Goal: Information Seeking & Learning: Find contact information

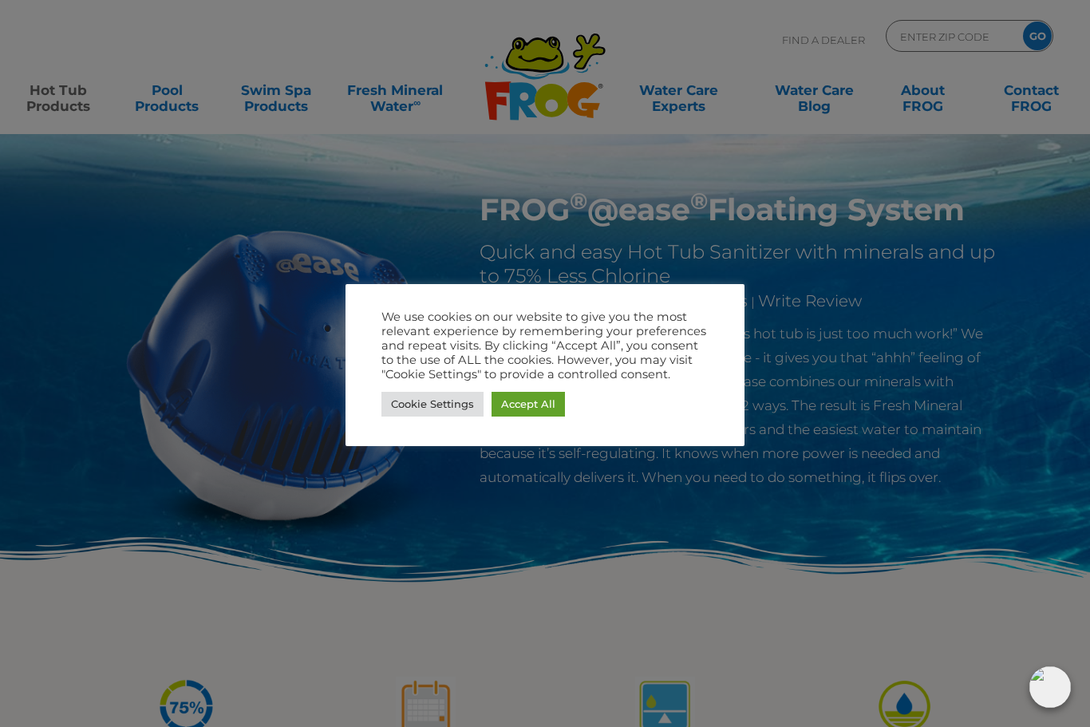
click at [541, 405] on link "Accept All" at bounding box center [528, 404] width 73 height 25
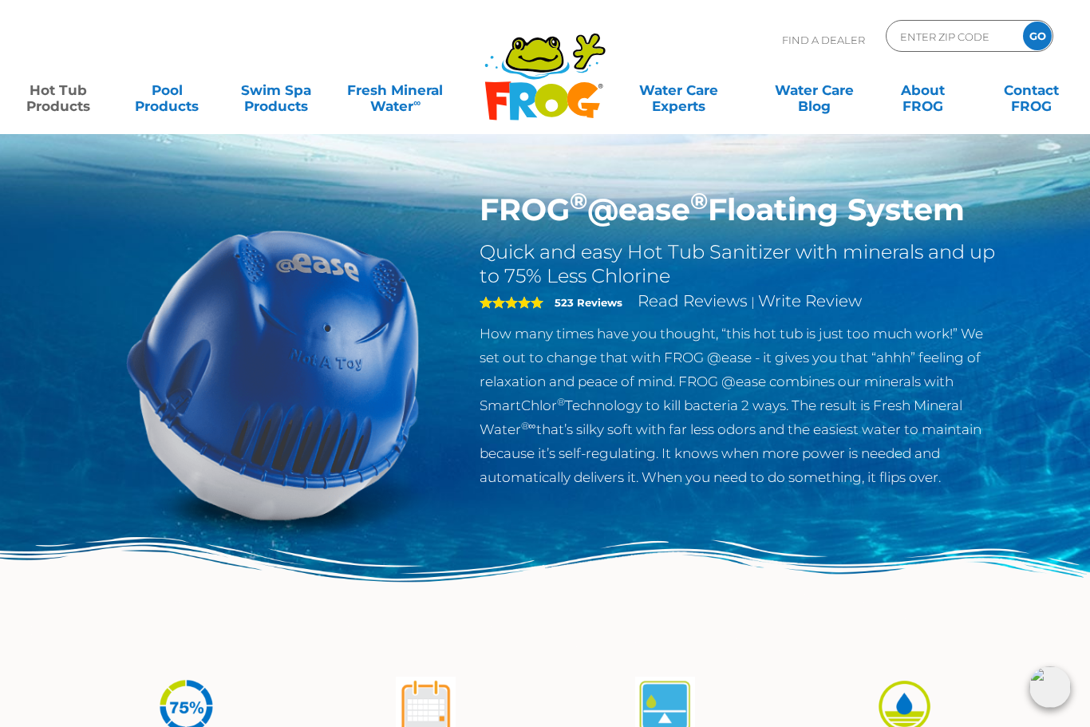
click at [38, 106] on link "Hot Tub Products" at bounding box center [58, 90] width 85 height 32
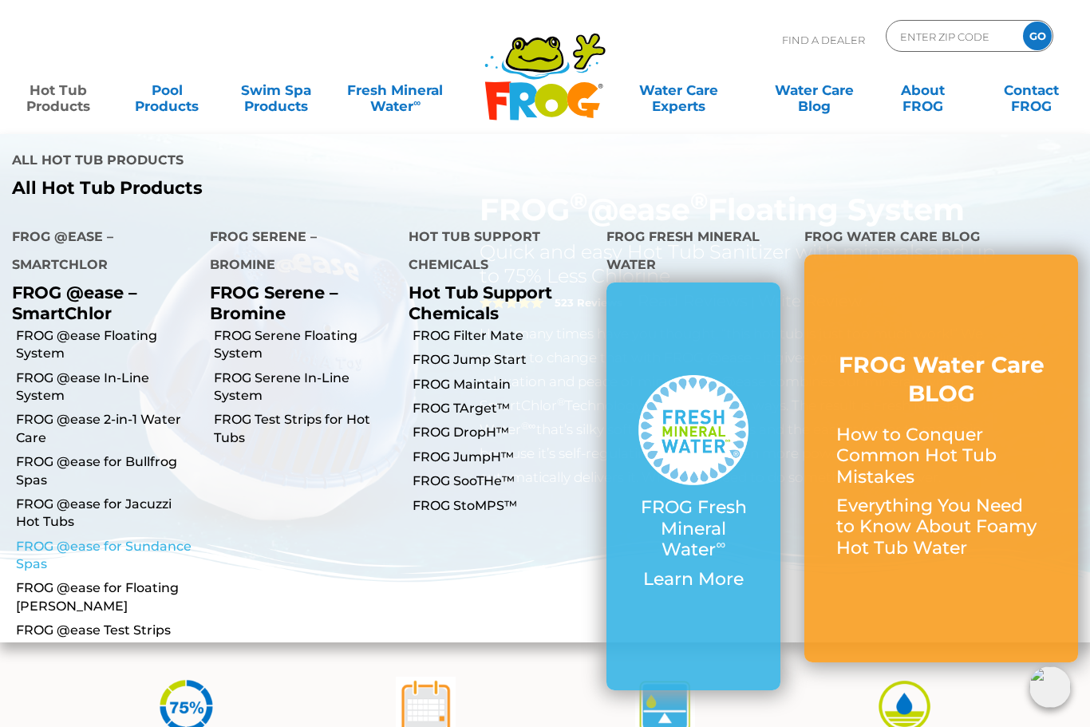
click at [77, 538] on link "FROG @ease for Sundance Spas" at bounding box center [107, 556] width 182 height 36
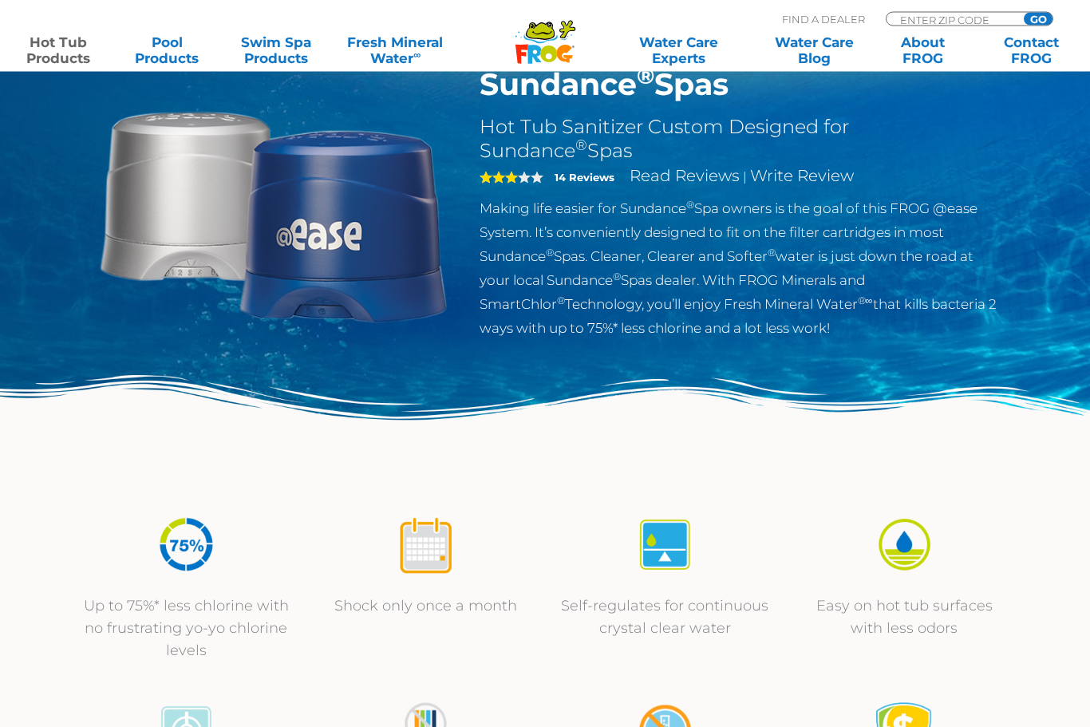
scroll to position [77, 0]
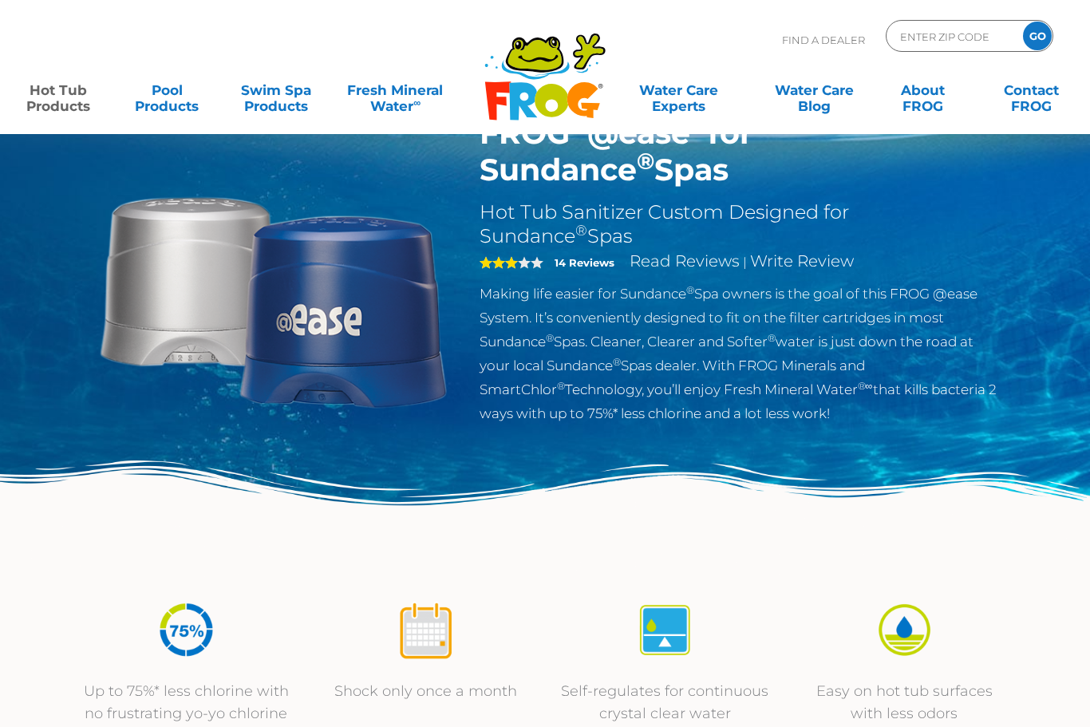
click at [974, 33] on input "ENTER ZIP CODE" at bounding box center [953, 36] width 108 height 23
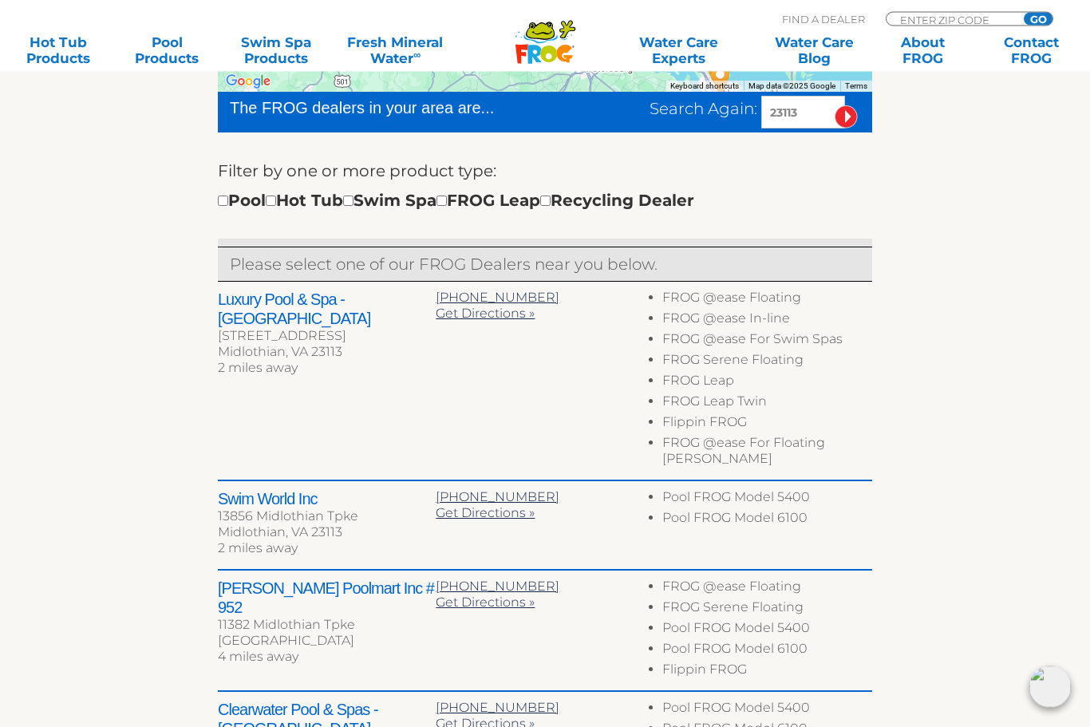
scroll to position [487, 0]
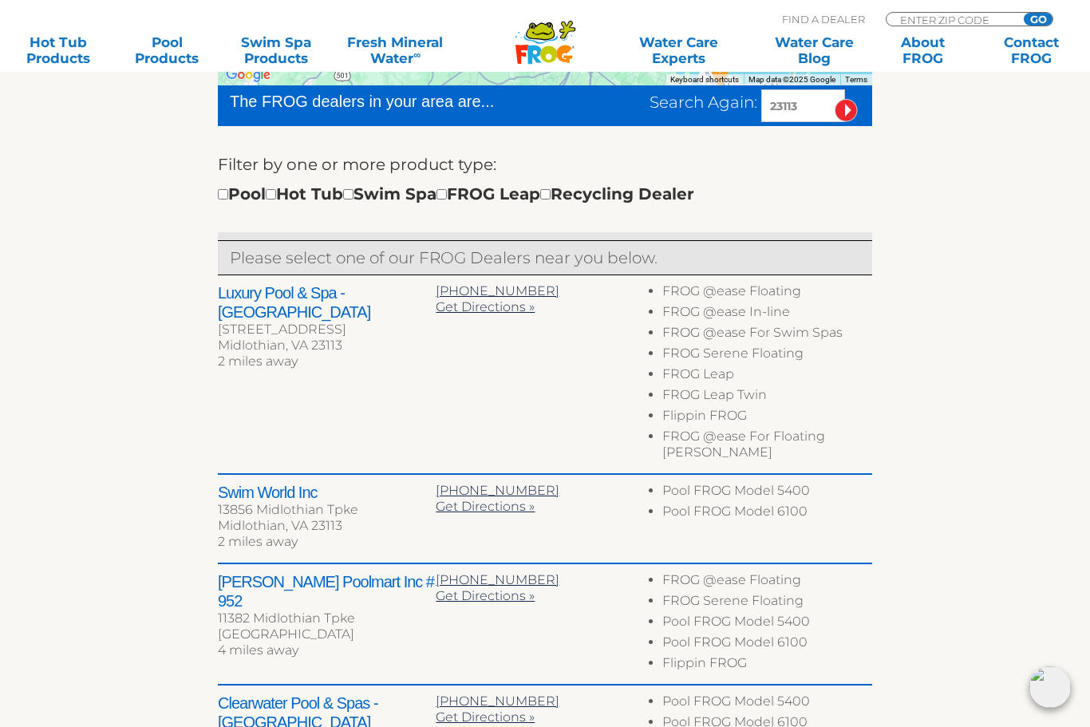
click at [256, 298] on h2 "Luxury Pool & Spa - Richmond" at bounding box center [327, 302] width 218 height 38
click at [370, 322] on div "15552 Wc Commons Way" at bounding box center [327, 330] width 218 height 16
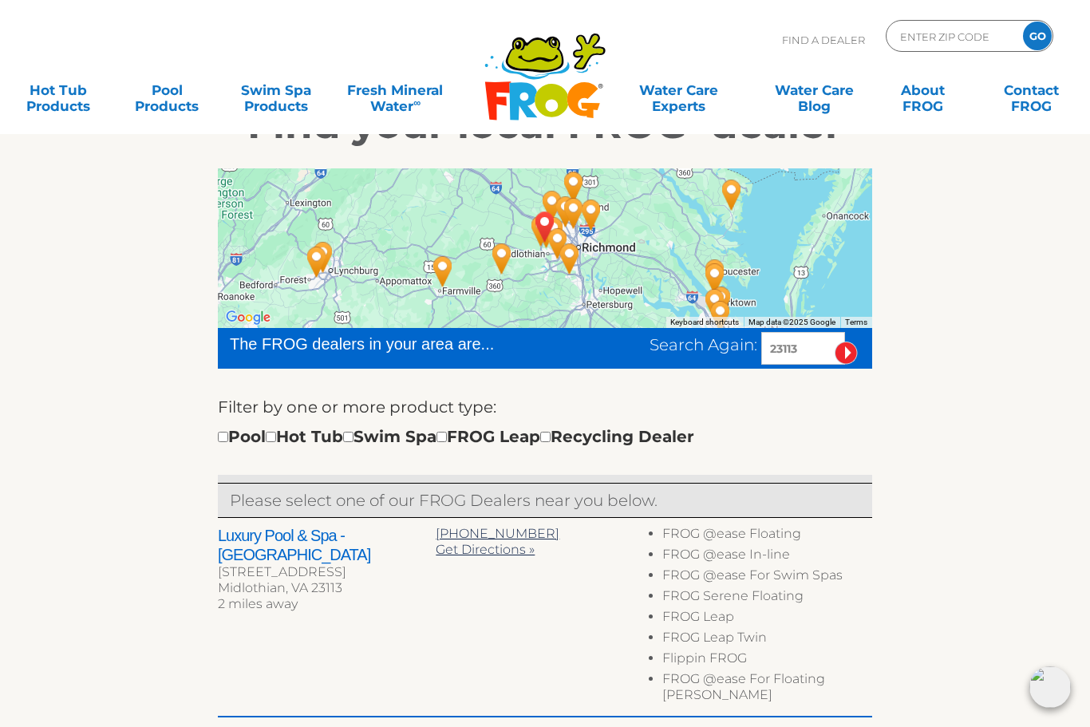
scroll to position [0, 0]
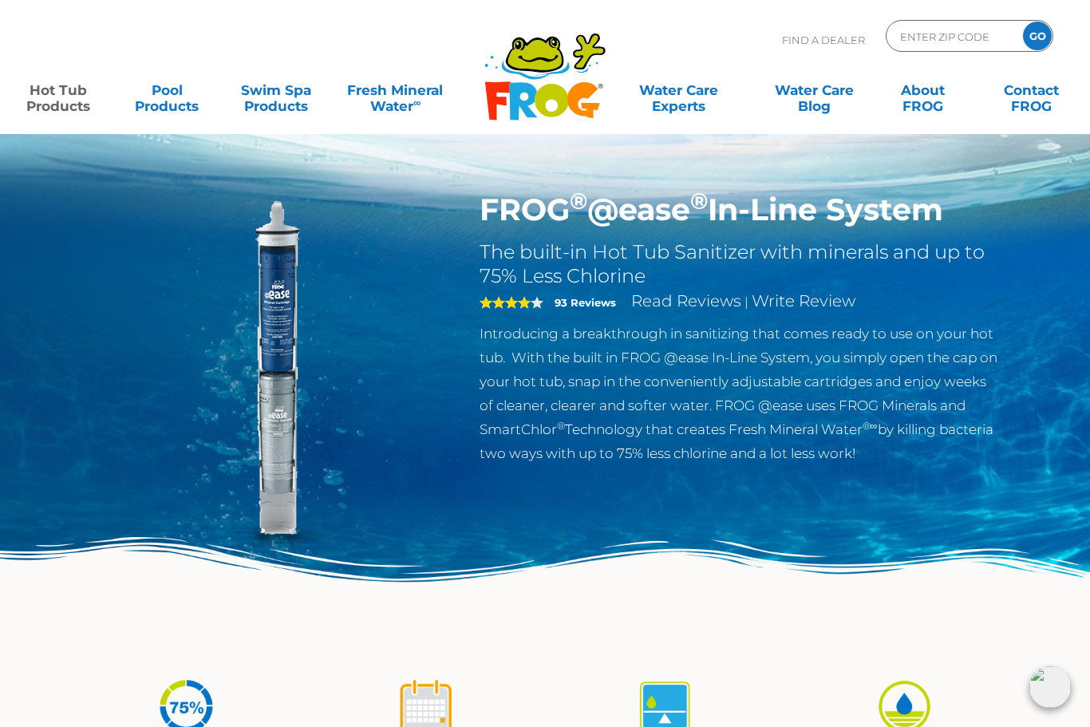
click at [993, 37] on input "ENTER ZIP CODE" at bounding box center [953, 36] width 108 height 23
type input "23113"
click at [1044, 46] on input "GO" at bounding box center [1037, 36] width 29 height 29
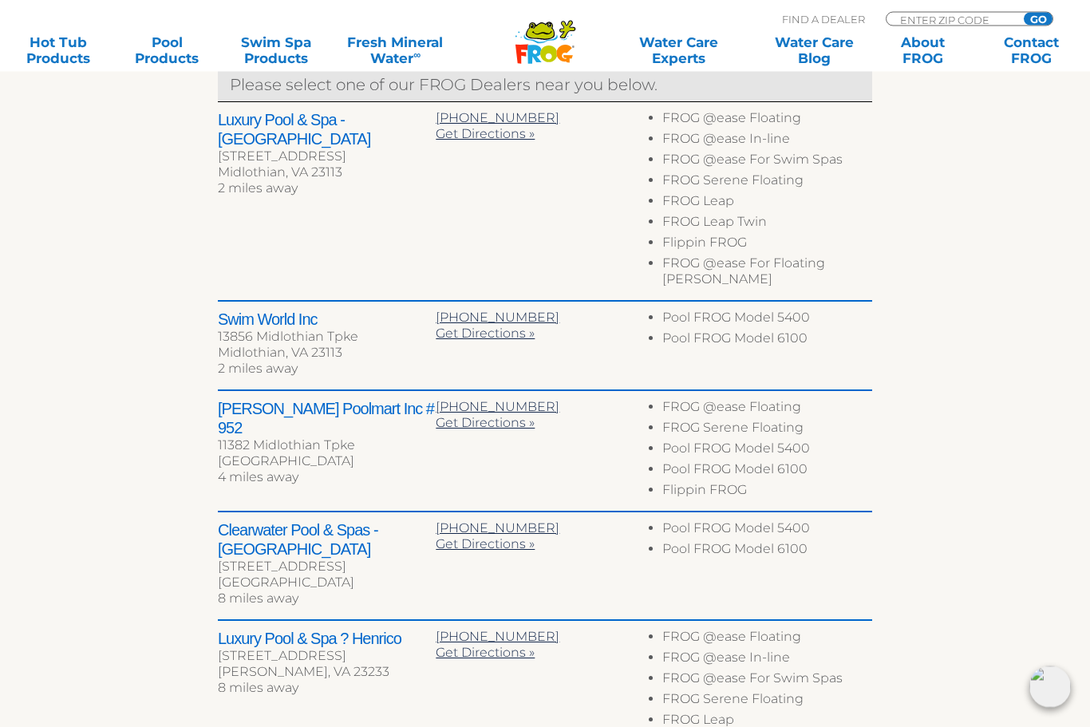
scroll to position [493, 0]
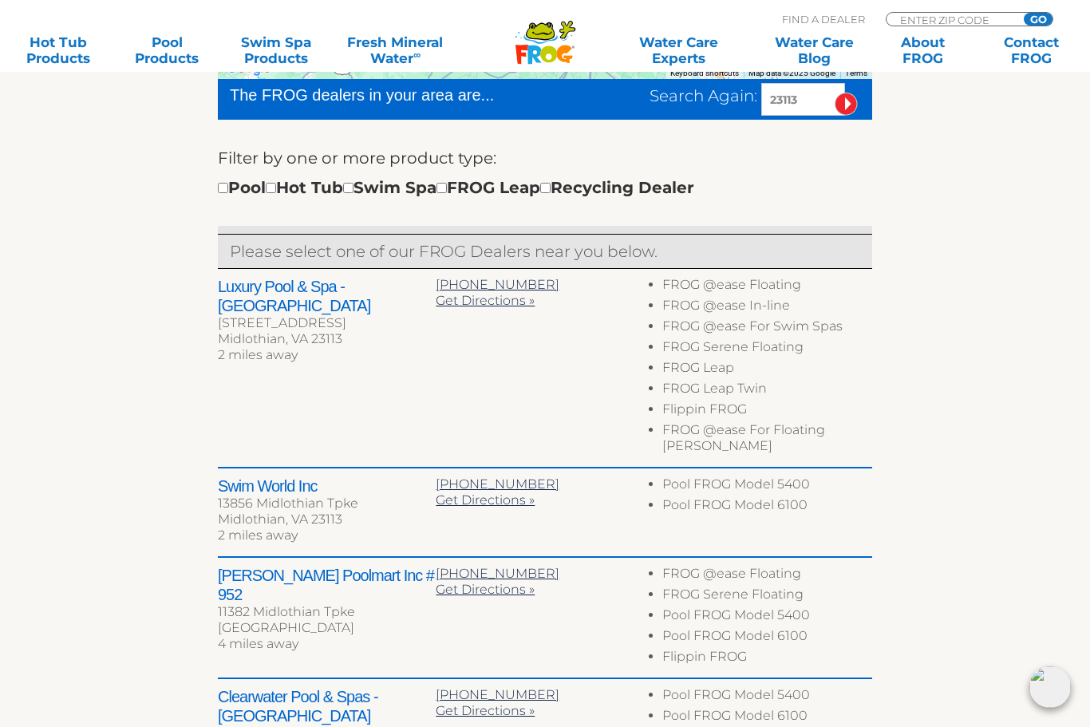
click at [302, 186] on div "Pool Hot Tub Swim Spa FROG Leap Recycling Dealer" at bounding box center [456, 188] width 476 height 26
click at [285, 197] on div "Pool Hot Tub Swim Spa FROG Leap Recycling Dealer" at bounding box center [456, 188] width 476 height 26
click at [276, 184] on input "checkbox" at bounding box center [271, 188] width 10 height 10
checkbox input "true"
